Goal: Find specific page/section: Find specific page/section

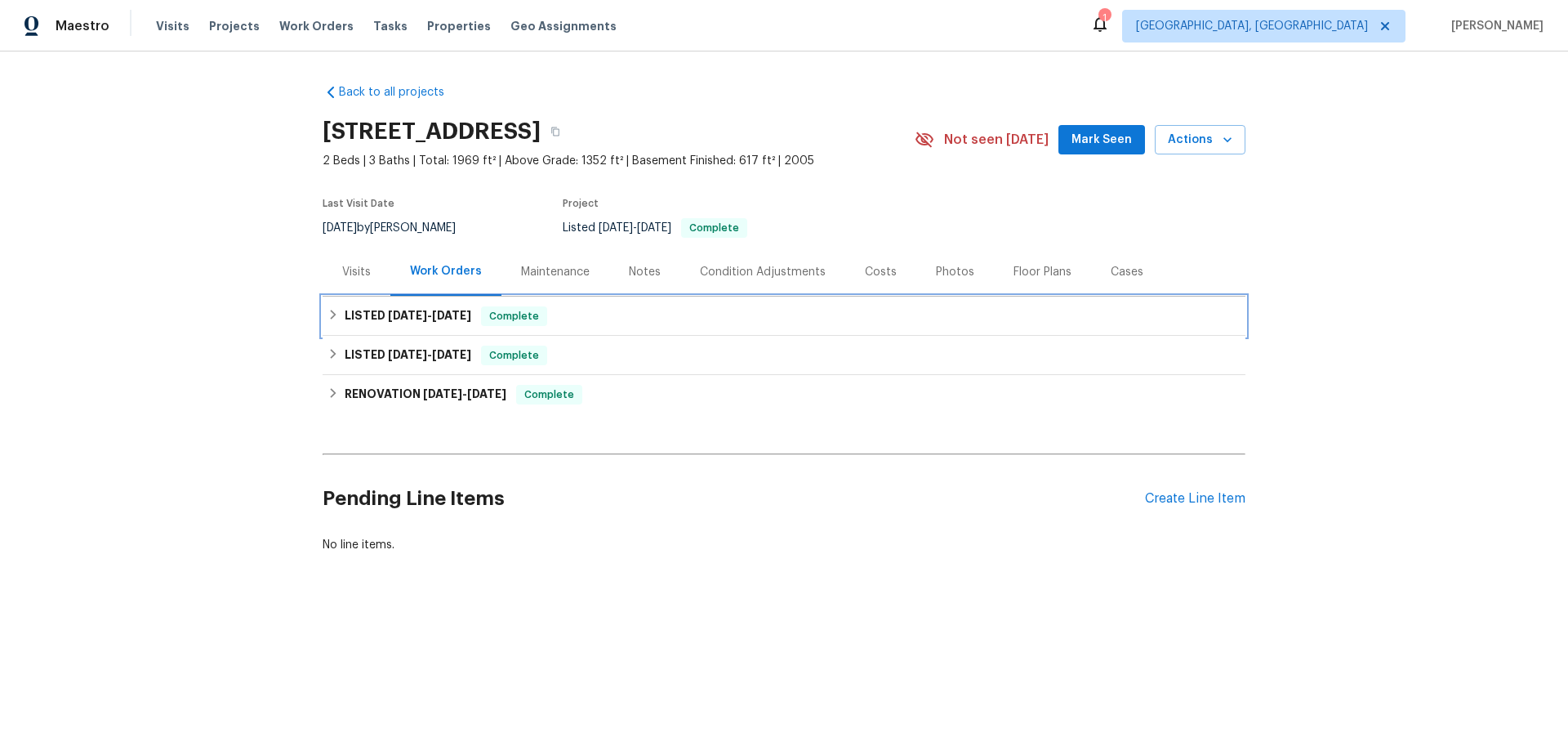
click at [332, 315] on icon at bounding box center [333, 314] width 11 height 11
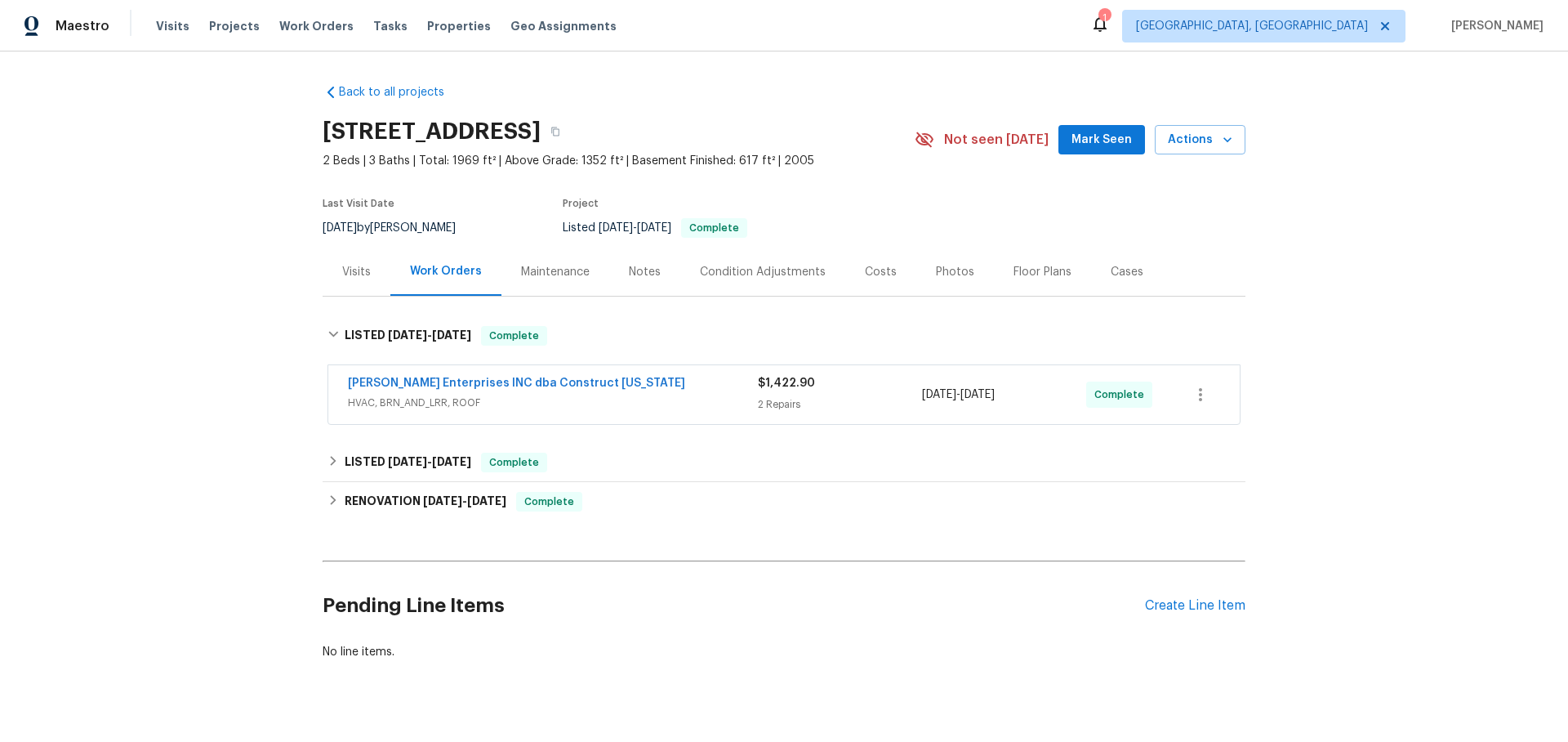
click at [647, 399] on span "HVAC, BRN_AND_LRR, ROOF" at bounding box center [553, 402] width 410 height 16
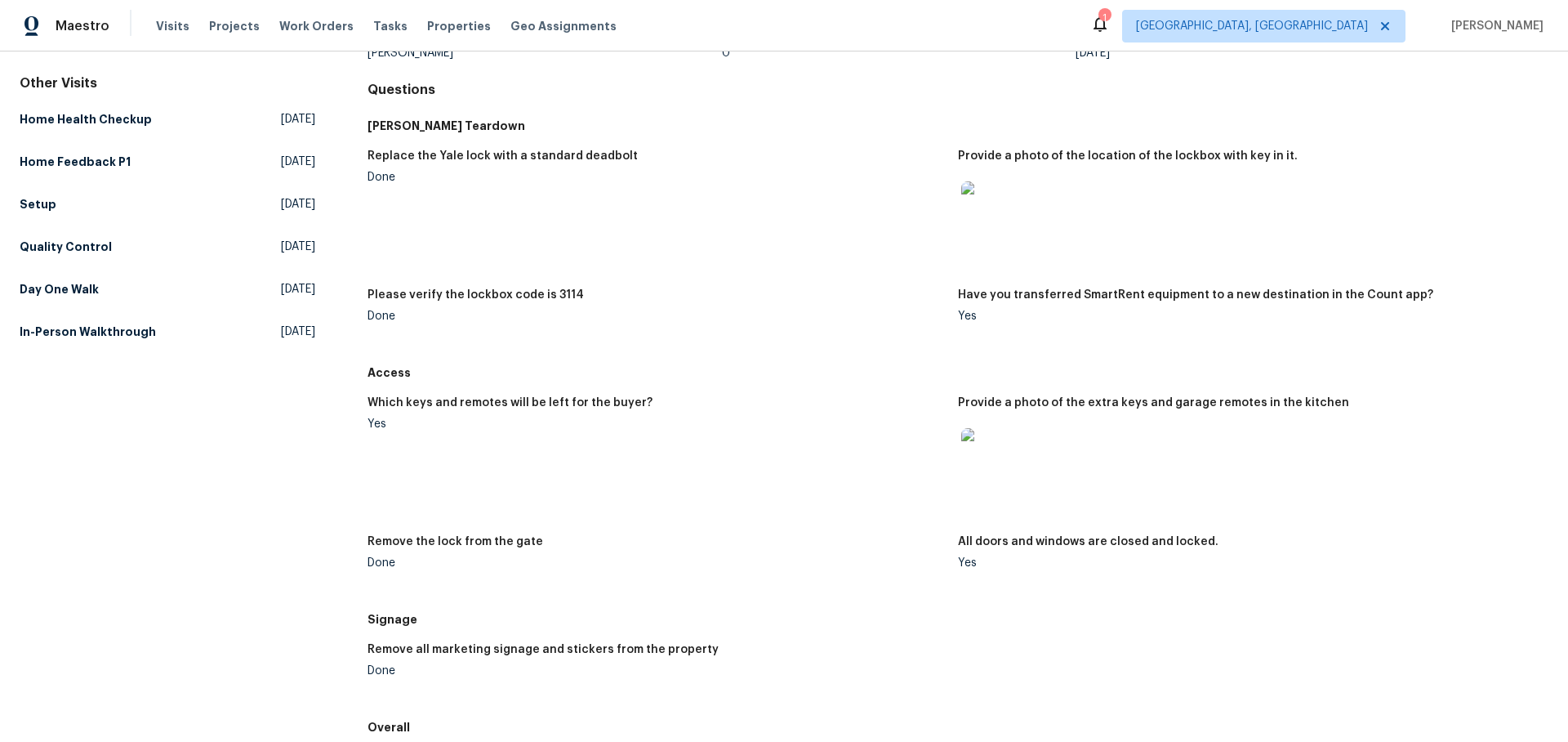
scroll to position [159, 0]
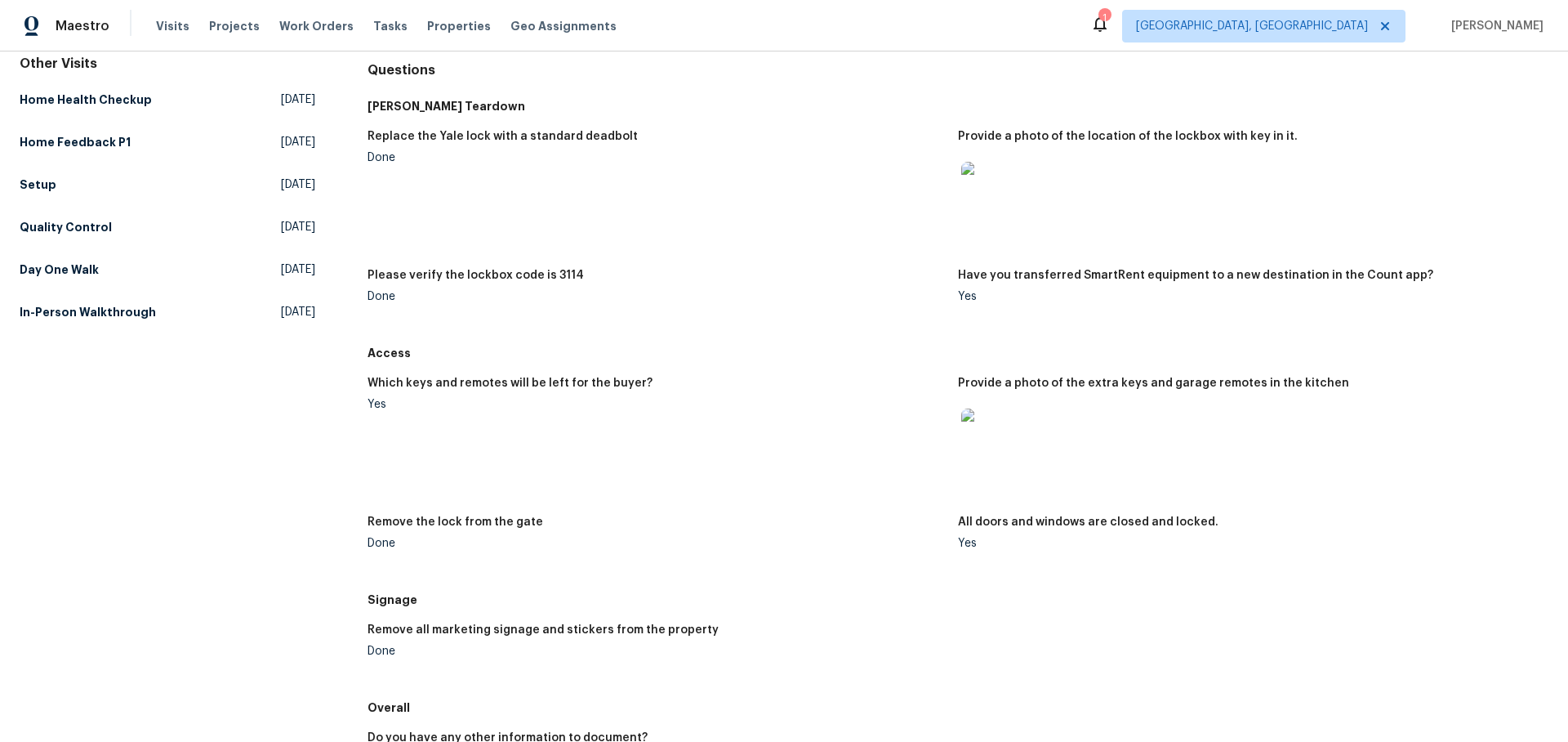
click at [988, 432] on img at bounding box center [988, 434] width 53 height 53
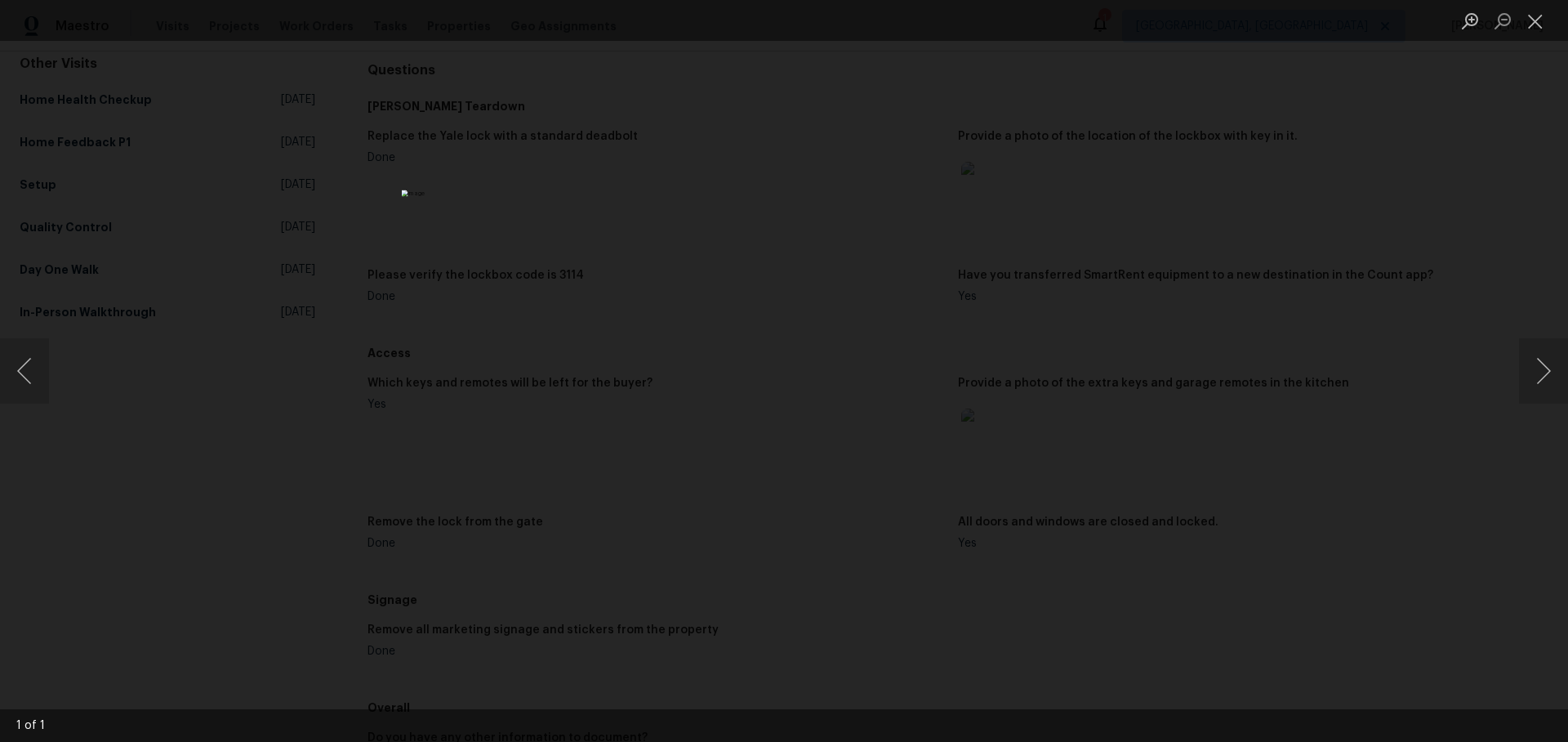
click at [1259, 418] on div "Lightbox" at bounding box center [784, 371] width 1568 height 742
